Goal: Check status: Check status

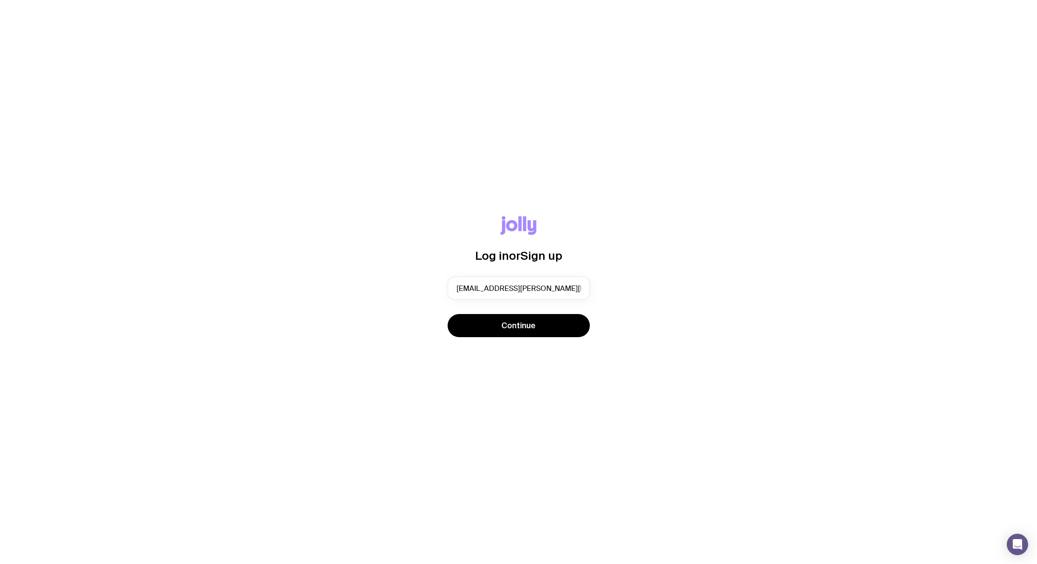
click at [493, 340] on div "Log in or Sign up [PERSON_NAME][EMAIL_ADDRESS][PERSON_NAME][DOMAIN_NAME] Contin…" at bounding box center [518, 282] width 995 height 132
click at [491, 329] on button "Continue" at bounding box center [519, 325] width 142 height 23
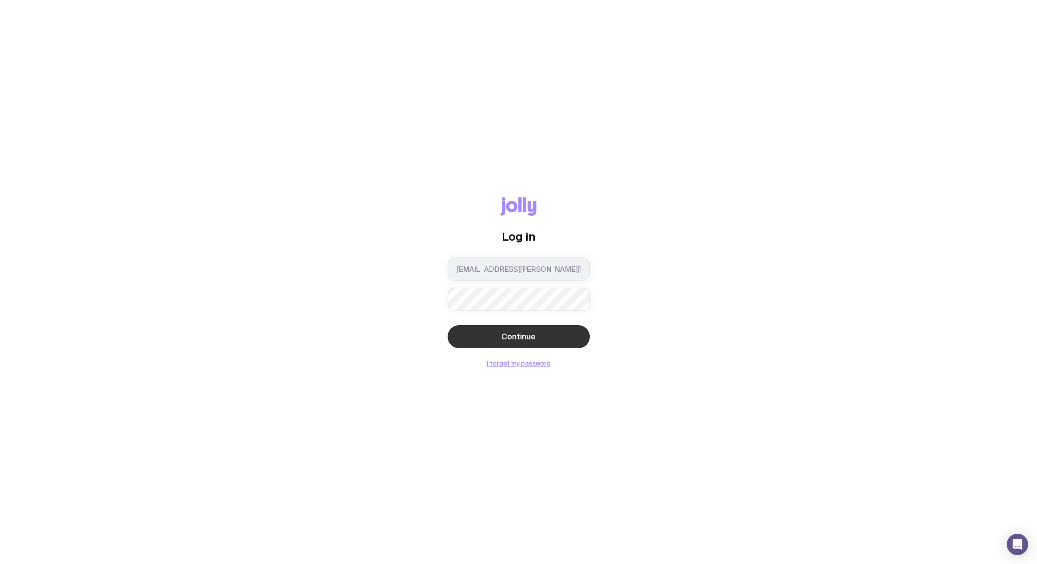
click at [521, 336] on span "Continue" at bounding box center [518, 336] width 34 height 11
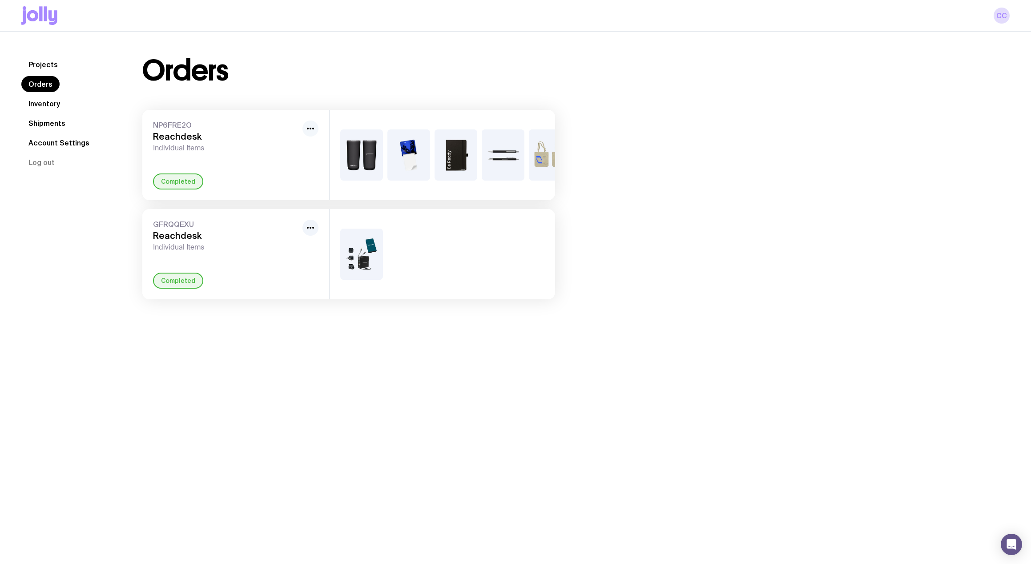
click at [302, 128] on button "button" at bounding box center [310, 128] width 16 height 16
click at [309, 126] on icon "button" at bounding box center [310, 128] width 11 height 11
click at [177, 126] on span "NP6FRE2O" at bounding box center [226, 124] width 146 height 9
click at [309, 126] on icon "button" at bounding box center [310, 128] width 11 height 11
click at [186, 187] on div "Completed" at bounding box center [178, 181] width 50 height 16
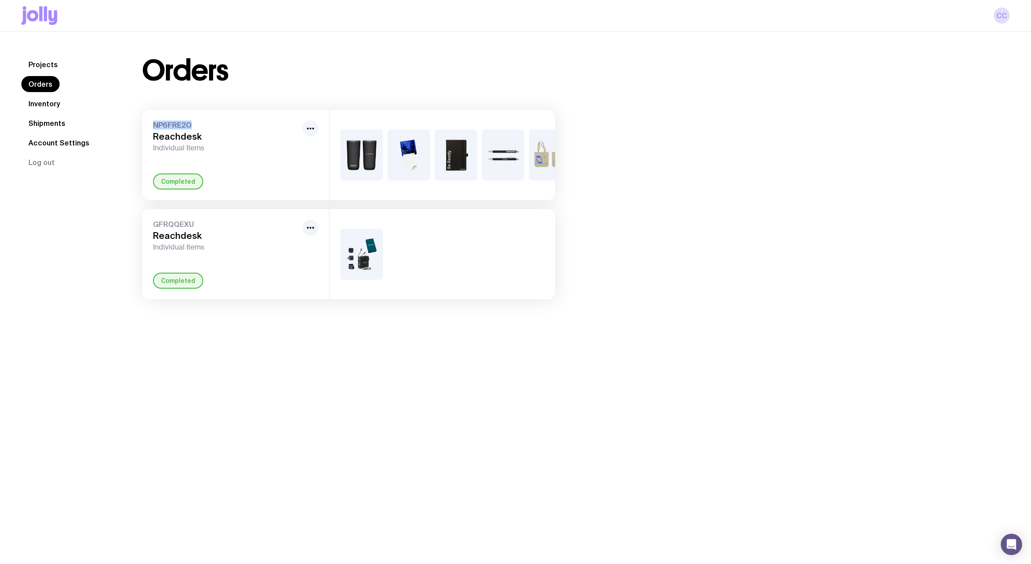
drag, startPoint x: 190, startPoint y: 128, endPoint x: 151, endPoint y: 126, distance: 39.1
click at [151, 126] on div "NP6FRE2O Reachdesk Individual Items Completed" at bounding box center [235, 155] width 187 height 90
copy span "NP6FRE2O"
click at [52, 124] on link "Shipments" at bounding box center [46, 123] width 51 height 16
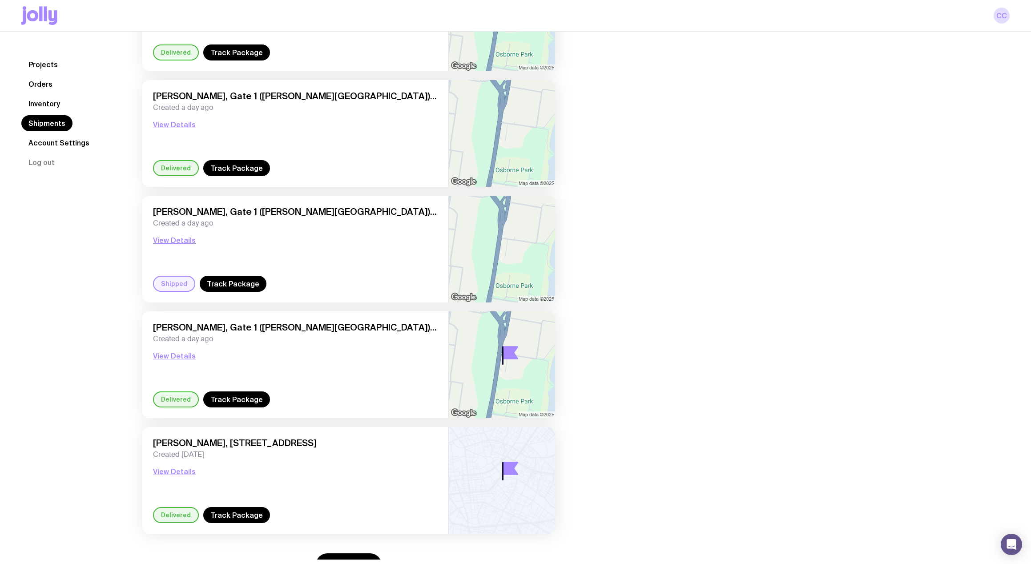
scroll to position [496, 0]
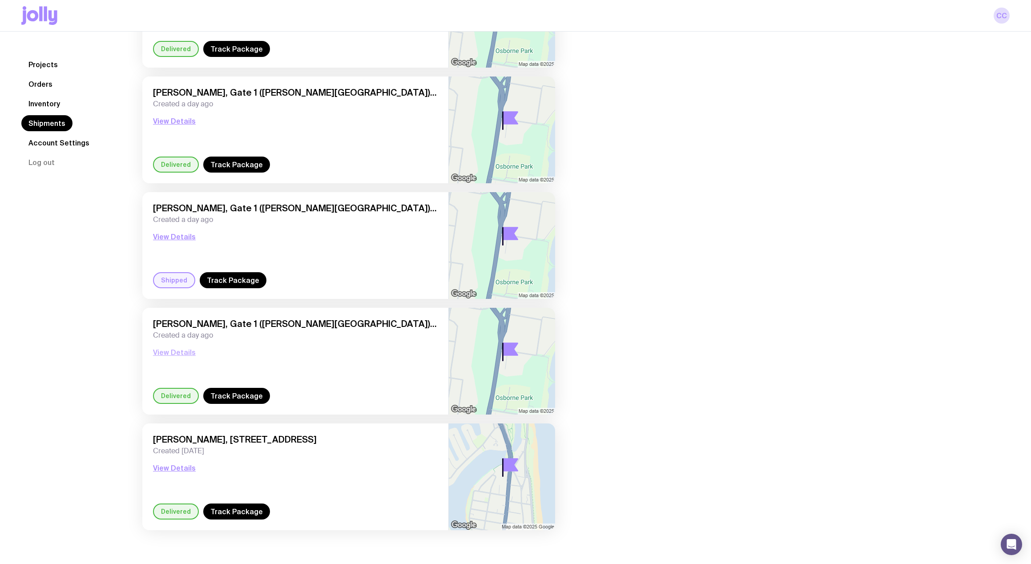
click at [184, 355] on button "View Details" at bounding box center [174, 352] width 43 height 11
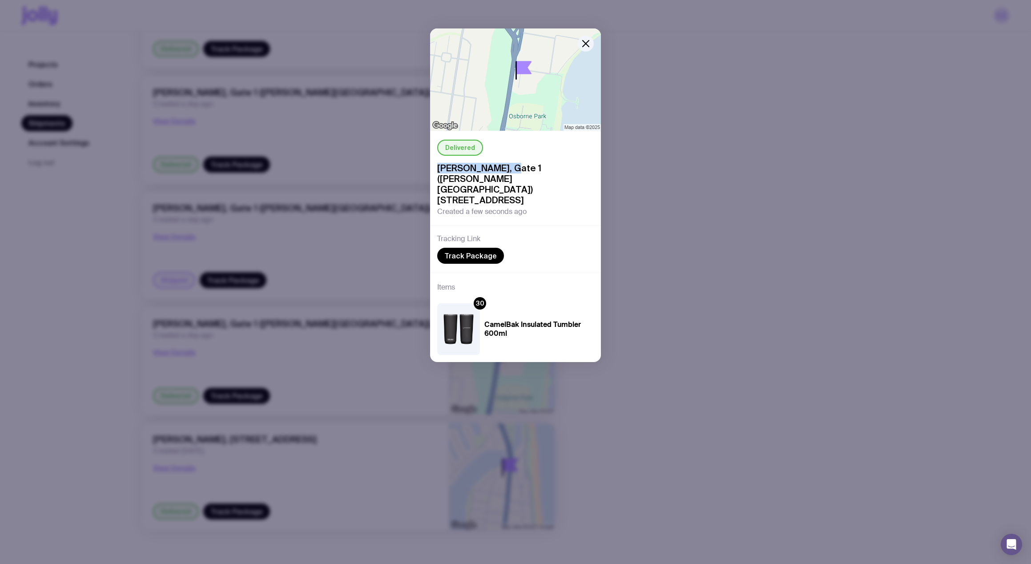
drag, startPoint x: 507, startPoint y: 170, endPoint x: 436, endPoint y: 164, distance: 71.4
click at [437, 164] on span "[PERSON_NAME], Gate 1 ([PERSON_NAME][GEOGRAPHIC_DATA]) [STREET_ADDRESS]" at bounding box center [515, 184] width 156 height 43
drag, startPoint x: 506, startPoint y: 181, endPoint x: 451, endPoint y: 166, distance: 56.9
click at [419, 155] on div "Delivered [PERSON_NAME], Gate [STREET_ADDRESS][PERSON_NAME] Created a few secon…" at bounding box center [515, 282] width 1031 height 564
click at [526, 191] on span "[PERSON_NAME], Gate 1 ([PERSON_NAME][GEOGRAPHIC_DATA]) [STREET_ADDRESS]" at bounding box center [515, 184] width 156 height 43
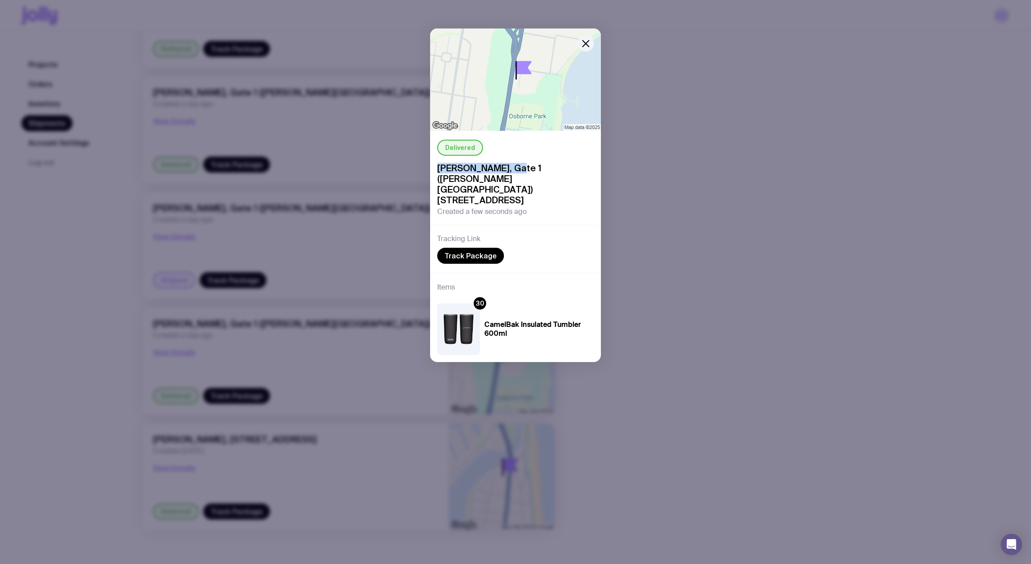
drag, startPoint x: 437, startPoint y: 167, endPoint x: 509, endPoint y: 170, distance: 71.6
click at [509, 170] on span "[PERSON_NAME], Gate 1 ([PERSON_NAME][GEOGRAPHIC_DATA]) [STREET_ADDRESS]" at bounding box center [515, 184] width 156 height 43
drag, startPoint x: 512, startPoint y: 169, endPoint x: 560, endPoint y: 169, distance: 48.0
click at [563, 168] on span "[PERSON_NAME], Gate 1 ([PERSON_NAME][GEOGRAPHIC_DATA]) [STREET_ADDRESS]" at bounding box center [515, 184] width 156 height 43
click at [587, 45] on icon "button" at bounding box center [585, 43] width 6 height 6
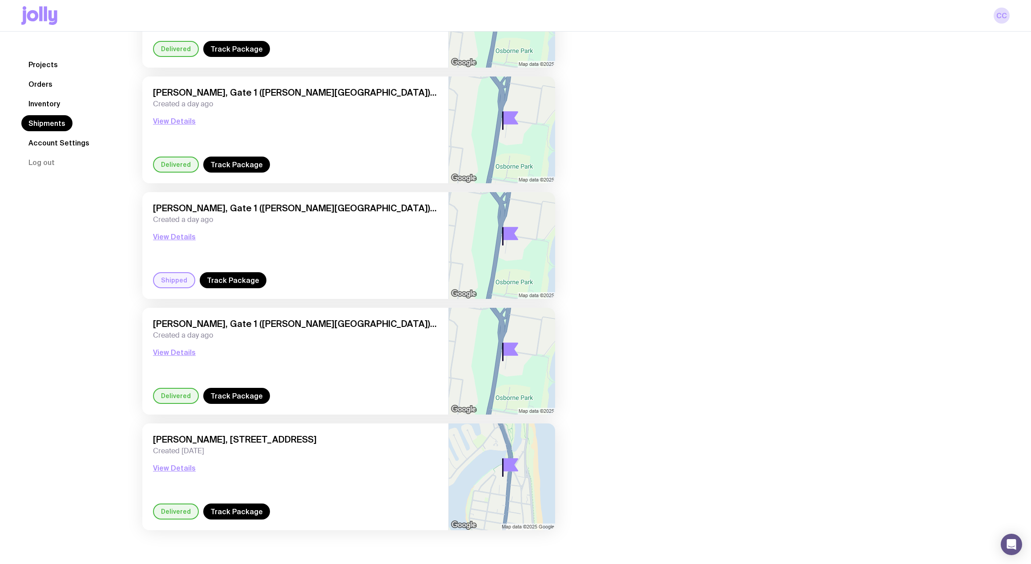
click at [76, 350] on div "Projects Orders Inventory Shipments Account Settings Log out" at bounding box center [71, 39] width 100 height 957
